Goal: Task Accomplishment & Management: Use online tool/utility

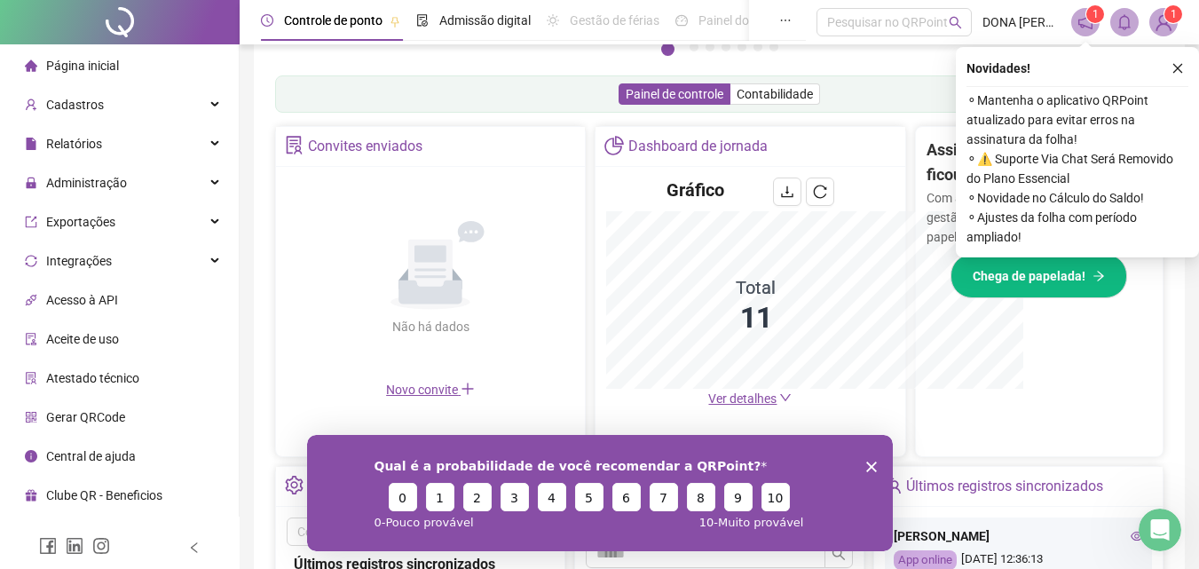
scroll to position [528, 0]
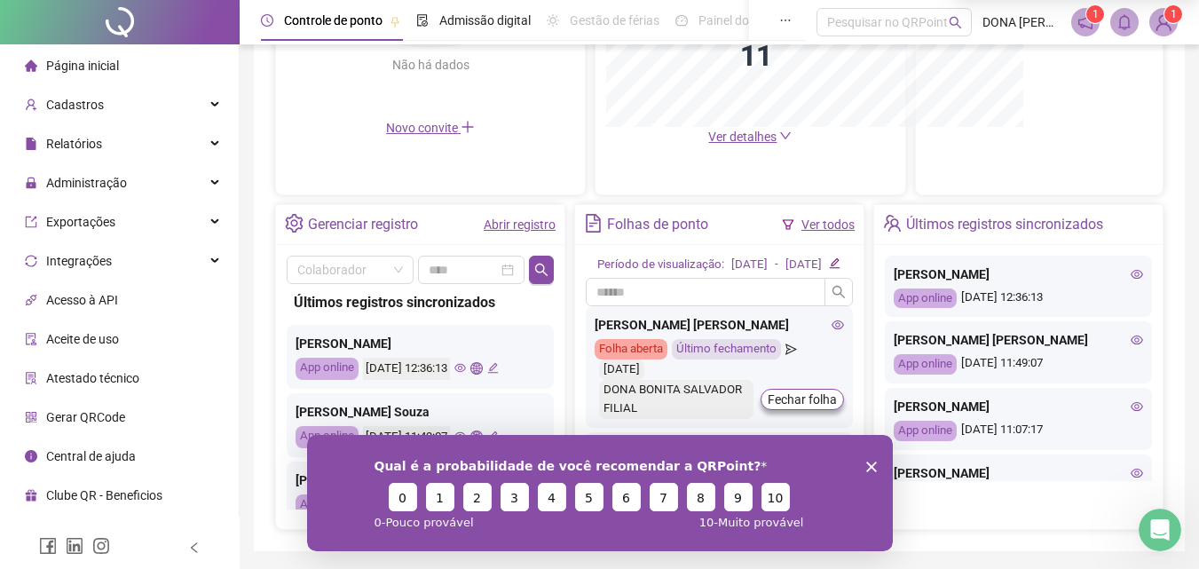
click at [61, 415] on span "Gerar QRCode" at bounding box center [85, 417] width 79 height 14
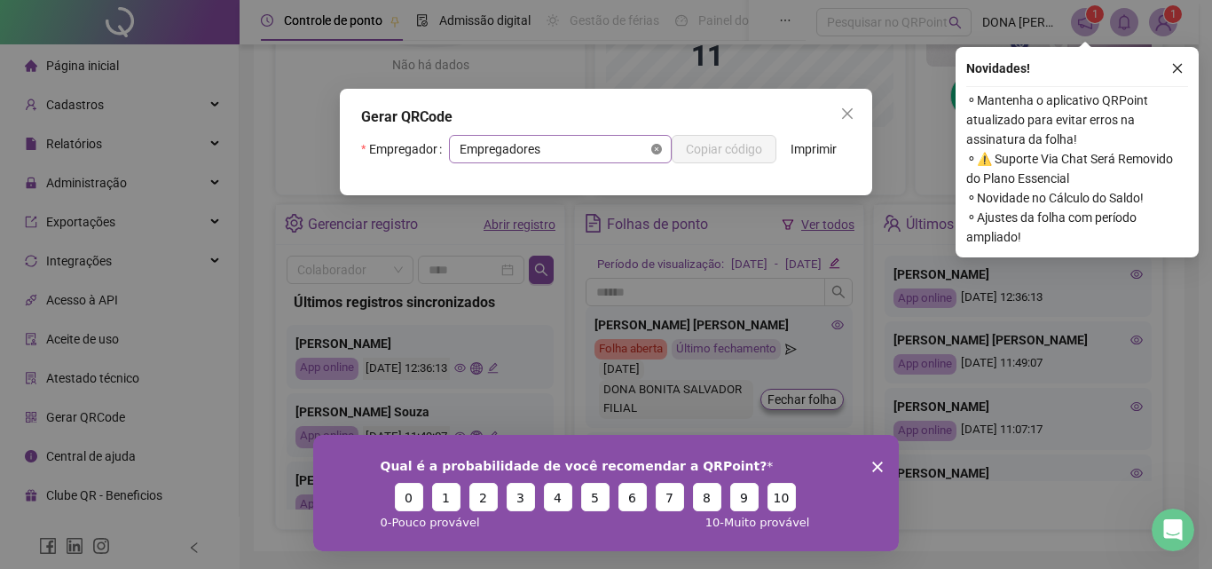
click at [655, 153] on icon "close-circle" at bounding box center [656, 149] width 11 height 11
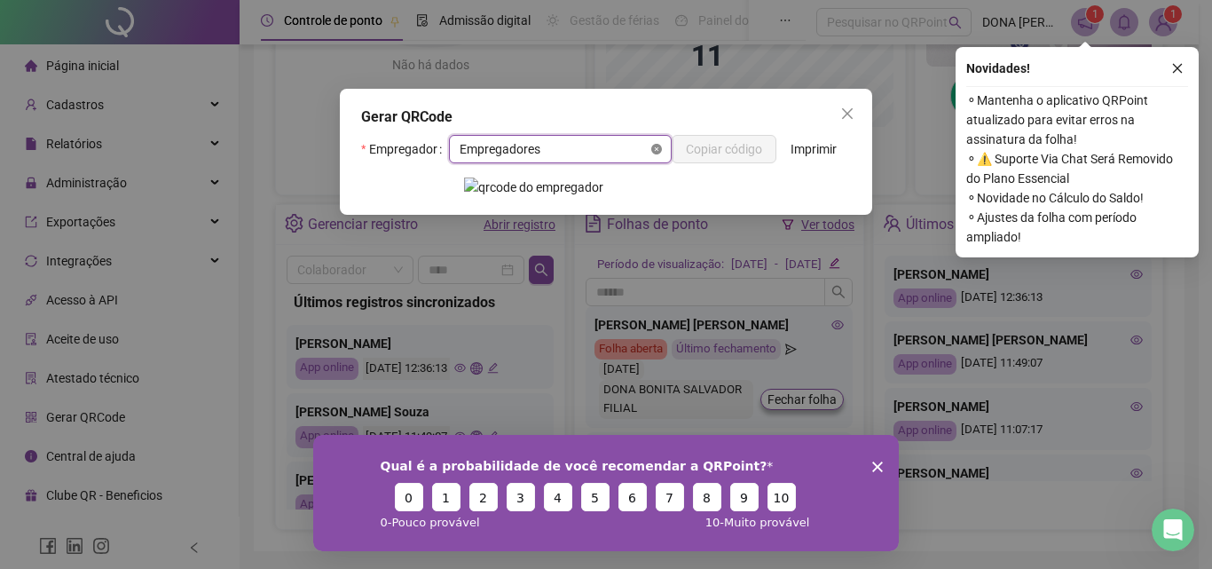
click at [653, 154] on icon "close-circle" at bounding box center [656, 149] width 11 height 11
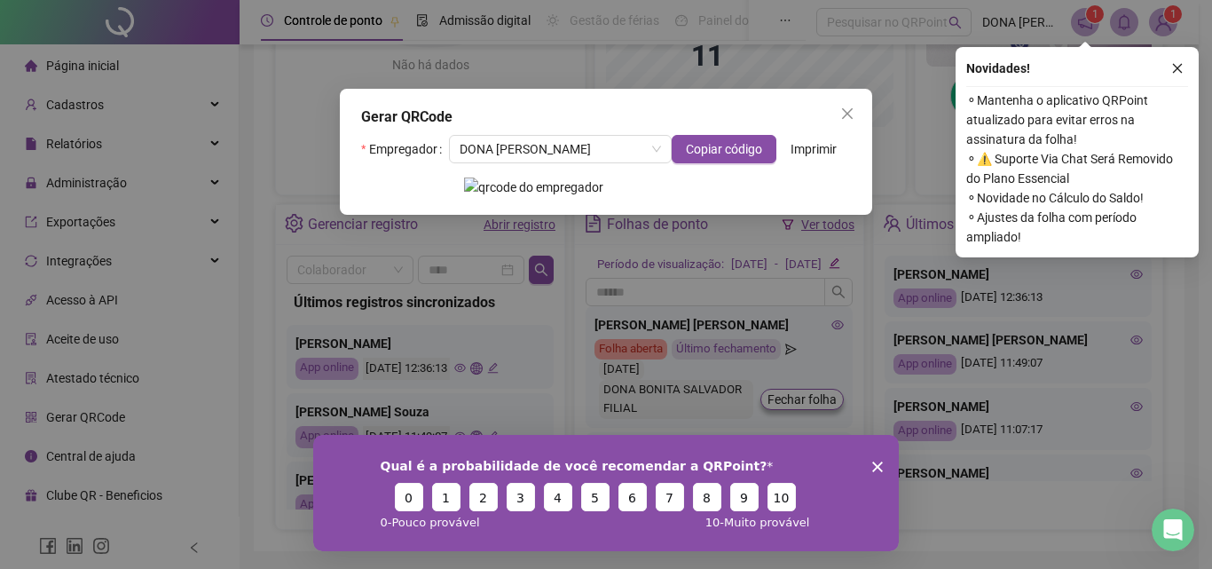
click at [568, 196] on img at bounding box center [606, 187] width 284 height 20
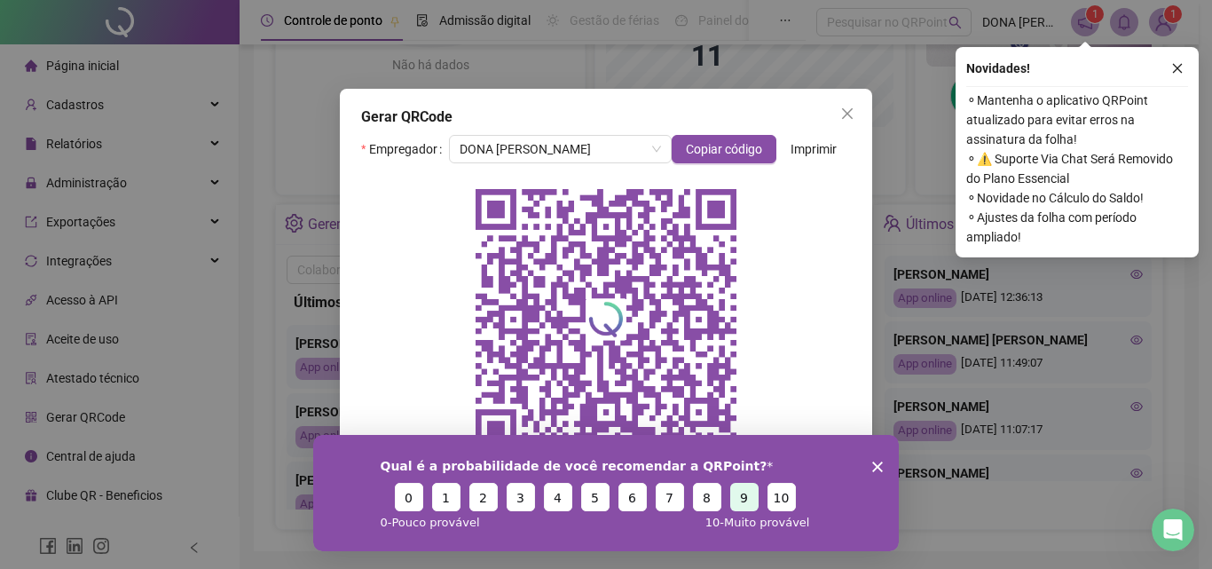
click at [748, 497] on button "9" at bounding box center [744, 496] width 28 height 28
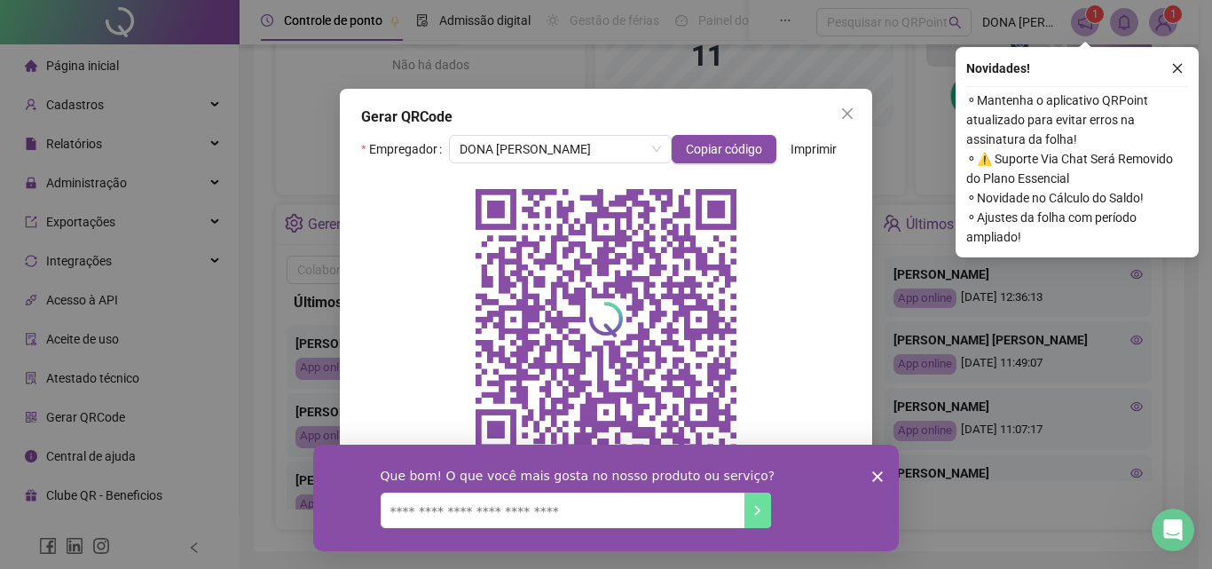
click at [638, 509] on textarea "Nós lemos todas as respostas!" at bounding box center [563, 508] width 364 height 35
type textarea "*******"
click at [759, 508] on icon "Envie sua resposta" at bounding box center [758, 510] width 4 height 8
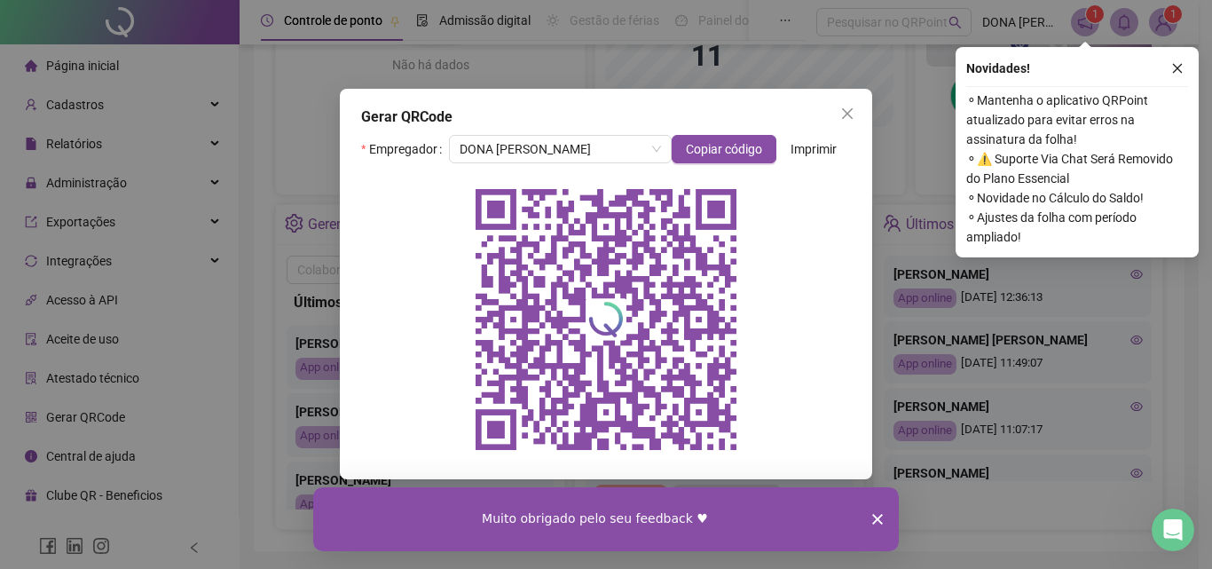
click at [876, 527] on div "Muito obrigado pelo seu feedback ♥" at bounding box center [605, 519] width 585 height 64
click at [879, 513] on div "Muito obrigado pelo seu feedback ♥" at bounding box center [605, 519] width 585 height 64
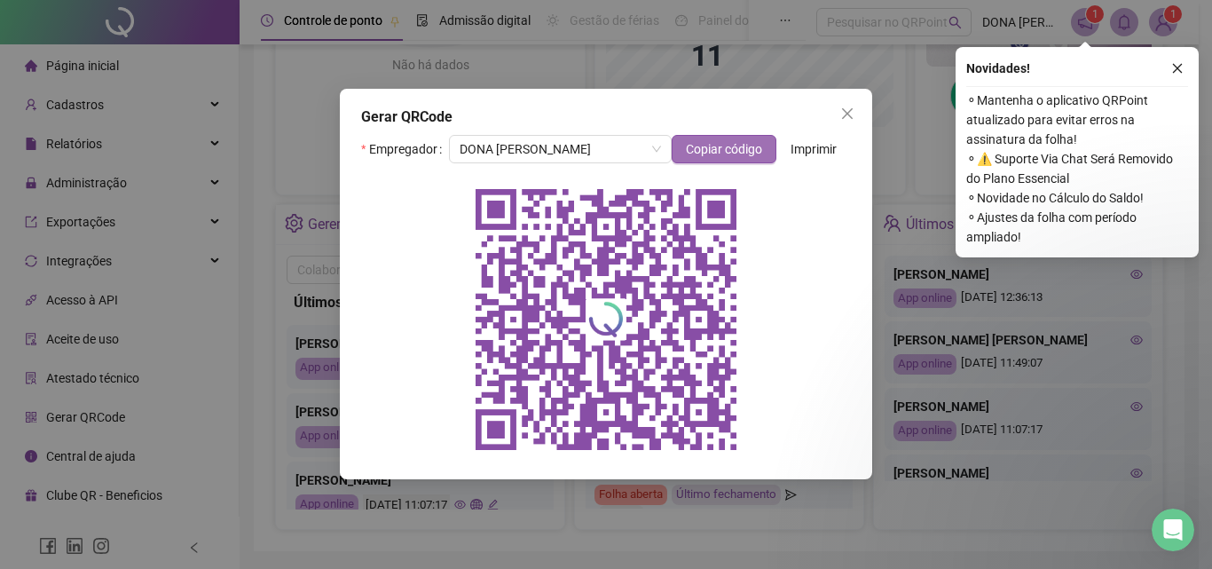
click at [719, 152] on span "Copiar código" at bounding box center [724, 149] width 76 height 20
click at [855, 112] on span "Close" at bounding box center [847, 113] width 28 height 14
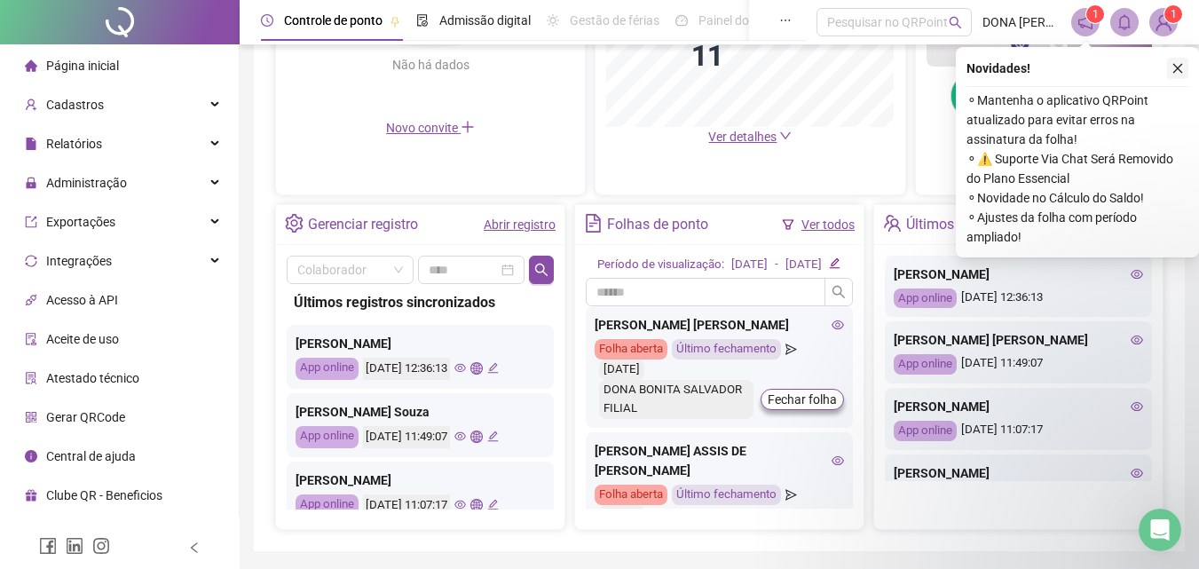
click at [1184, 64] on button "button" at bounding box center [1177, 68] width 21 height 21
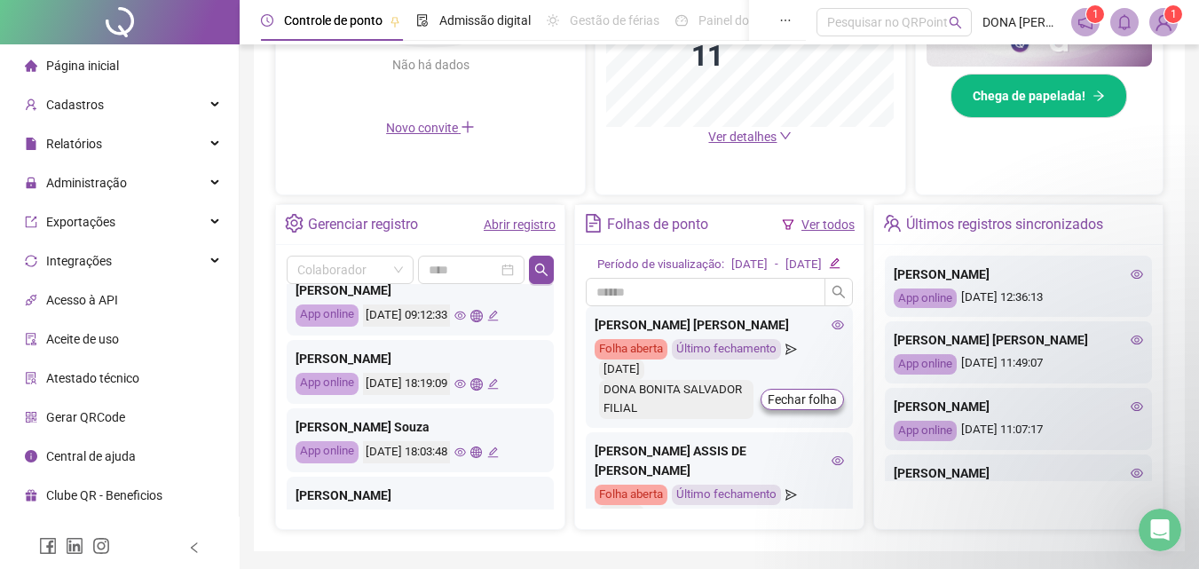
scroll to position [266, 0]
